Goal: Transaction & Acquisition: Purchase product/service

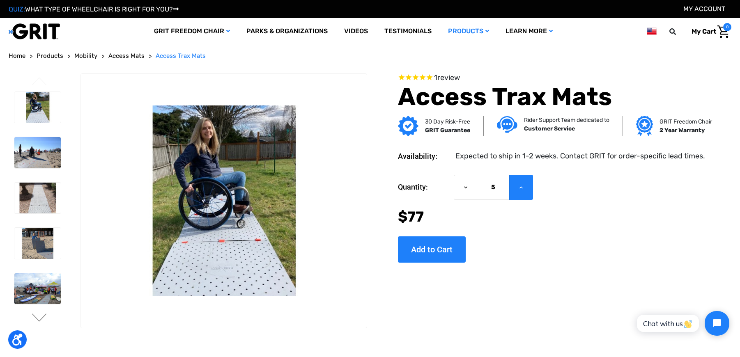
click at [522, 189] on icon at bounding box center [521, 187] width 7 height 7
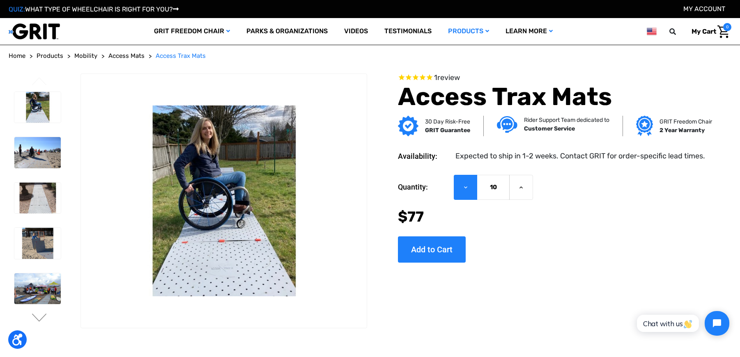
click at [466, 188] on use at bounding box center [465, 188] width 3 height 2
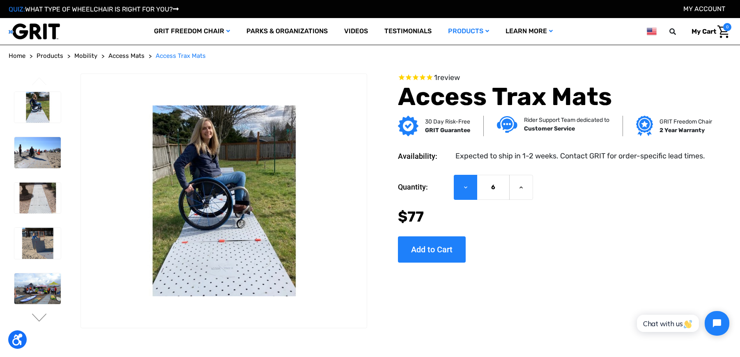
type input "5"
click at [34, 114] on img at bounding box center [37, 107] width 46 height 31
click at [39, 159] on img at bounding box center [37, 152] width 46 height 31
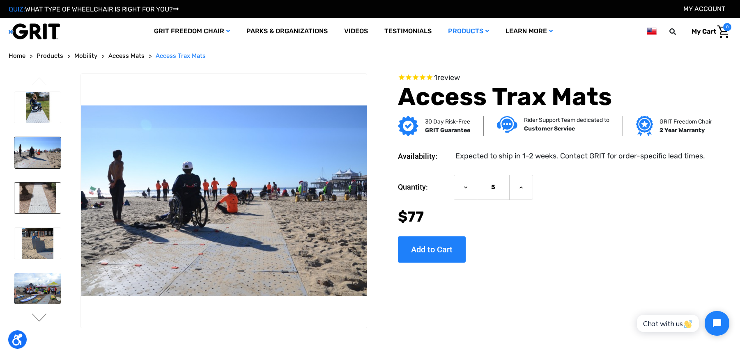
click at [38, 201] on img at bounding box center [37, 198] width 46 height 31
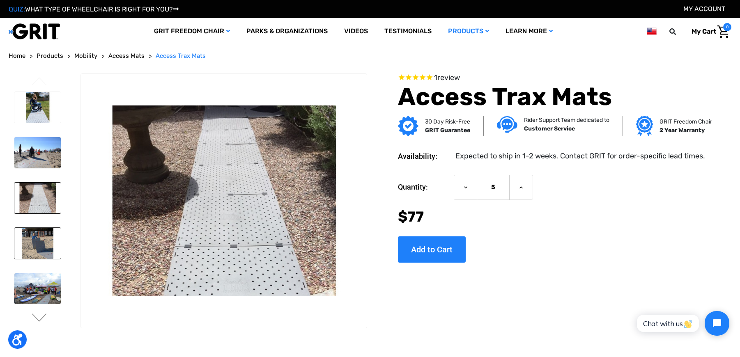
click at [41, 242] on img at bounding box center [37, 243] width 46 height 31
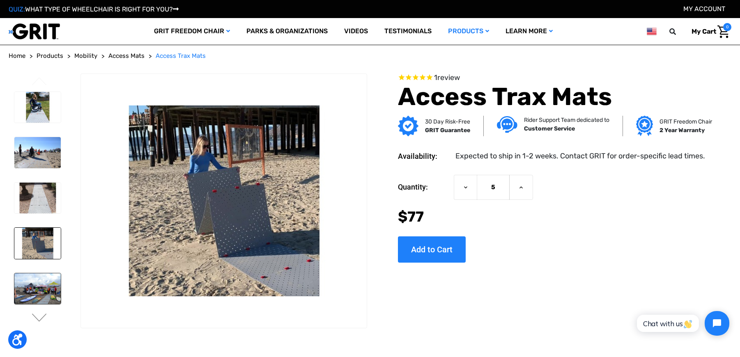
click at [30, 291] on img at bounding box center [37, 289] width 46 height 31
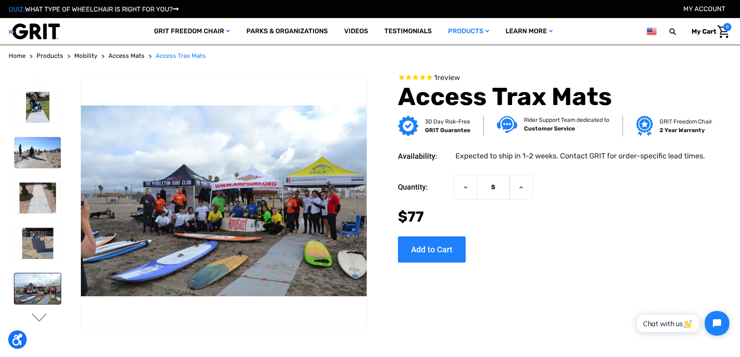
click at [39, 320] on button "Next" at bounding box center [39, 319] width 17 height 10
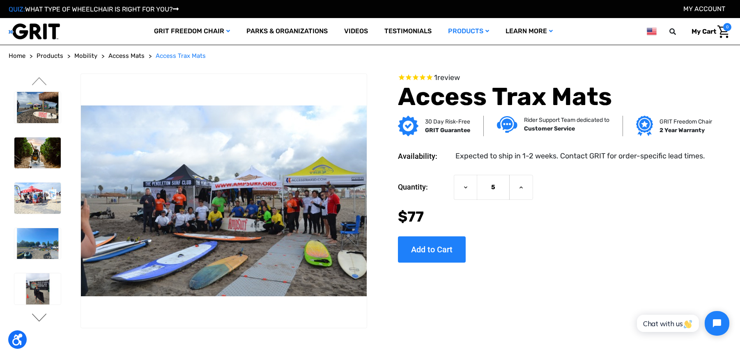
click at [39, 321] on button "Next" at bounding box center [39, 319] width 17 height 10
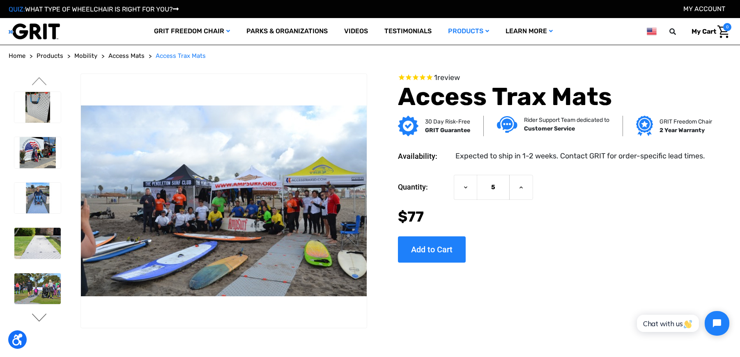
click at [41, 319] on button "Next" at bounding box center [39, 319] width 17 height 10
